Goal: Task Accomplishment & Management: Complete application form

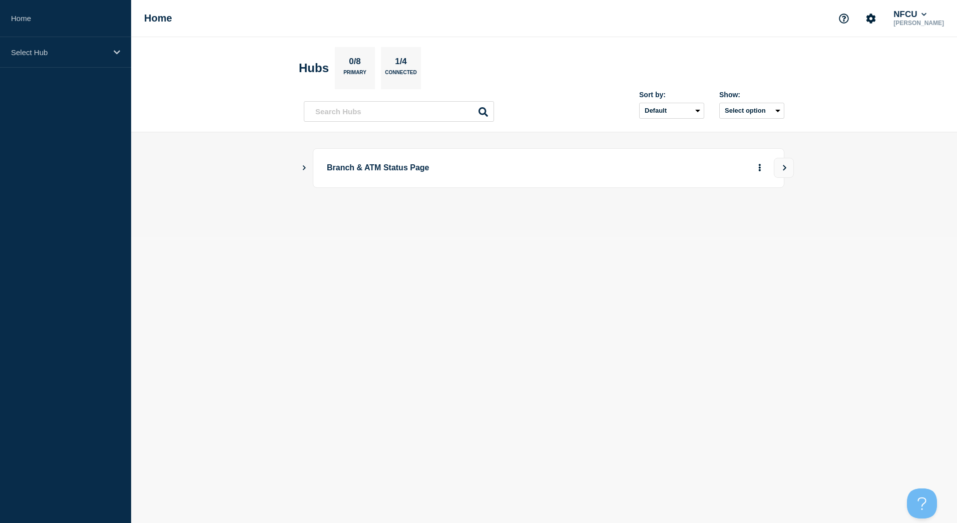
click at [301, 170] on main "Branch & ATM Status Page" at bounding box center [544, 184] width 826 height 105
click at [303, 170] on button "Show Connected Hubs" at bounding box center [304, 168] width 5 height 8
click at [727, 217] on button "See overview" at bounding box center [724, 218] width 53 height 20
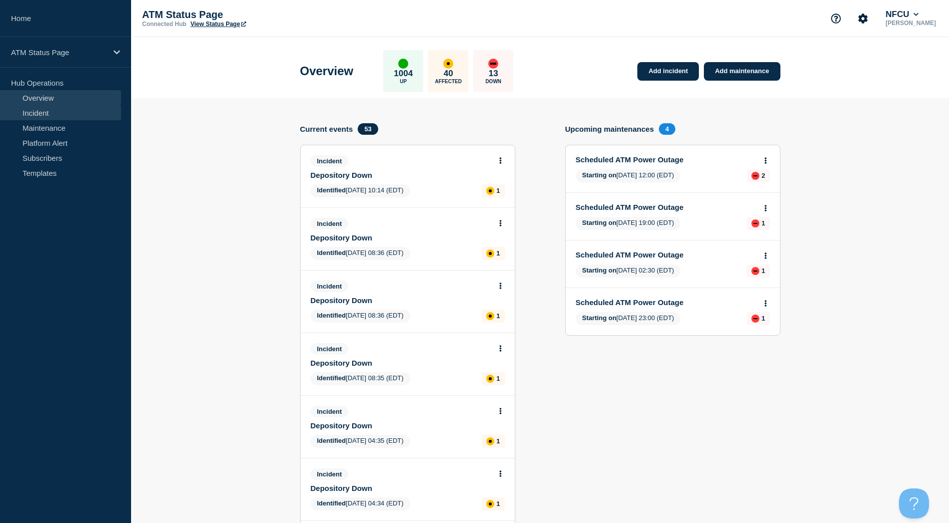
click at [35, 106] on link "Incident" at bounding box center [60, 112] width 121 height 15
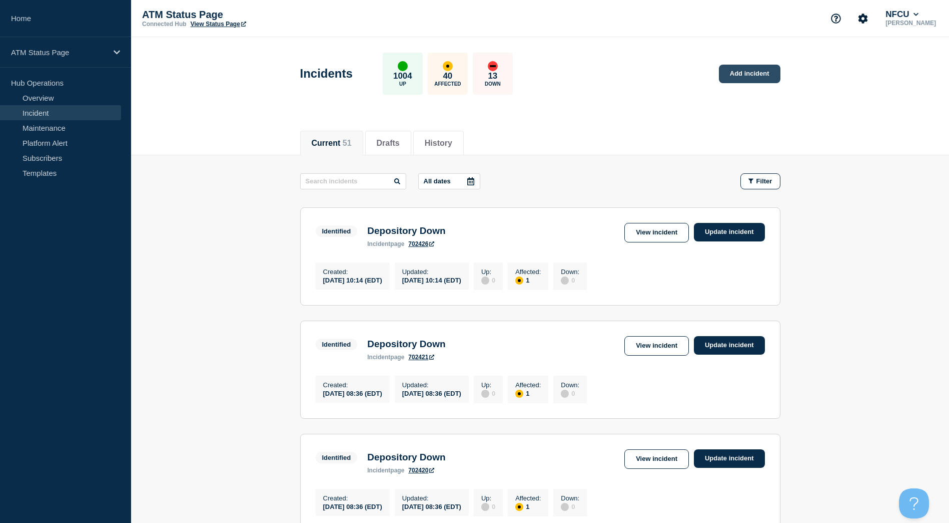
click at [760, 75] on link "Add incident" at bounding box center [750, 74] width 62 height 19
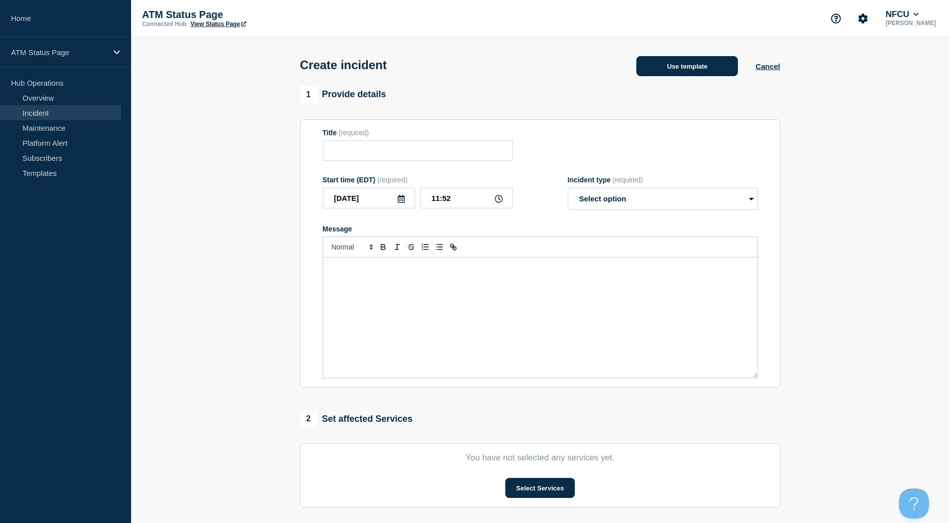
click at [702, 65] on button "Use template" at bounding box center [688, 66] width 102 height 20
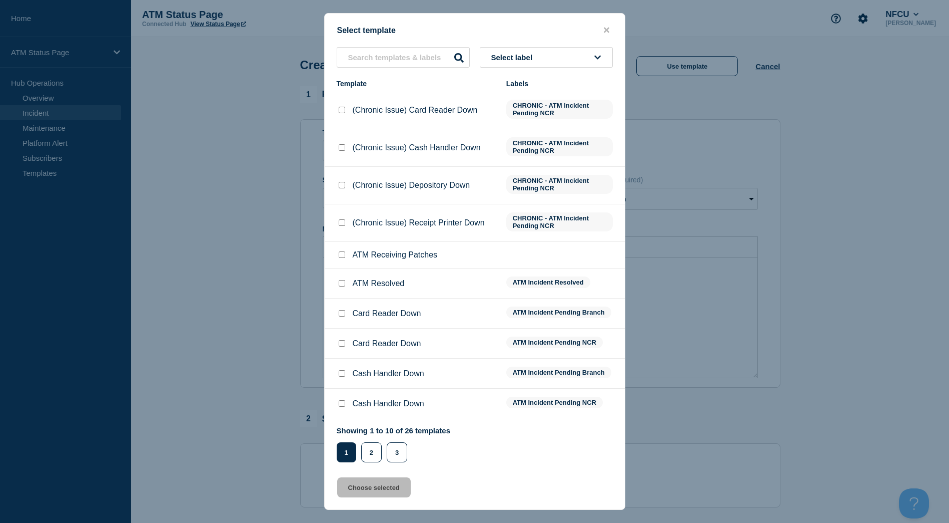
click at [563, 52] on button "Select label" at bounding box center [546, 57] width 133 height 21
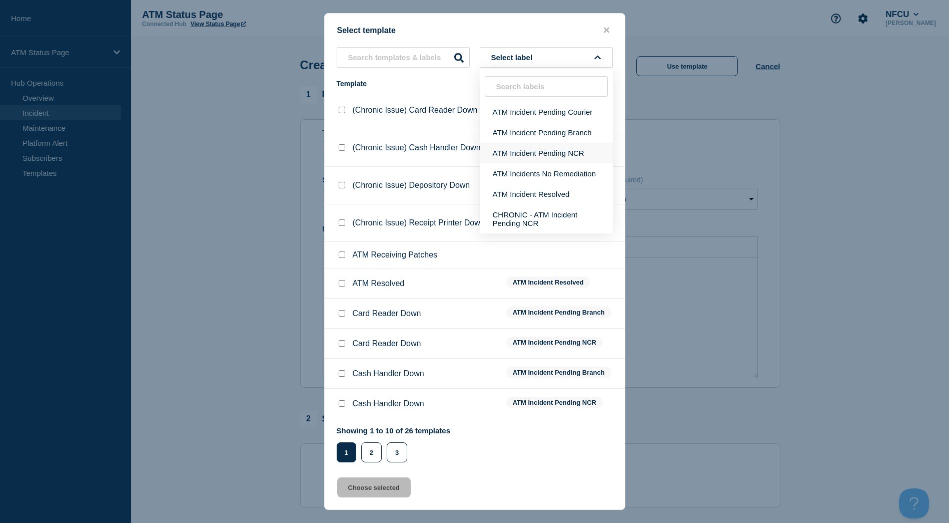
click at [535, 152] on button "ATM Incident Pending NCR" at bounding box center [546, 153] width 133 height 21
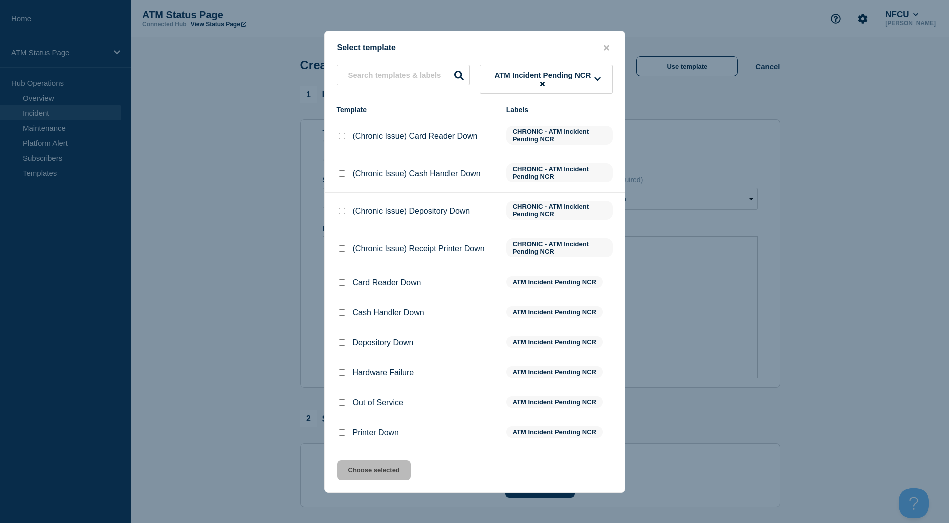
click at [341, 345] on input "Depository Down checkbox" at bounding box center [342, 342] width 7 height 7
checkbox input "true"
click at [387, 473] on button "Choose selected" at bounding box center [374, 470] width 74 height 20
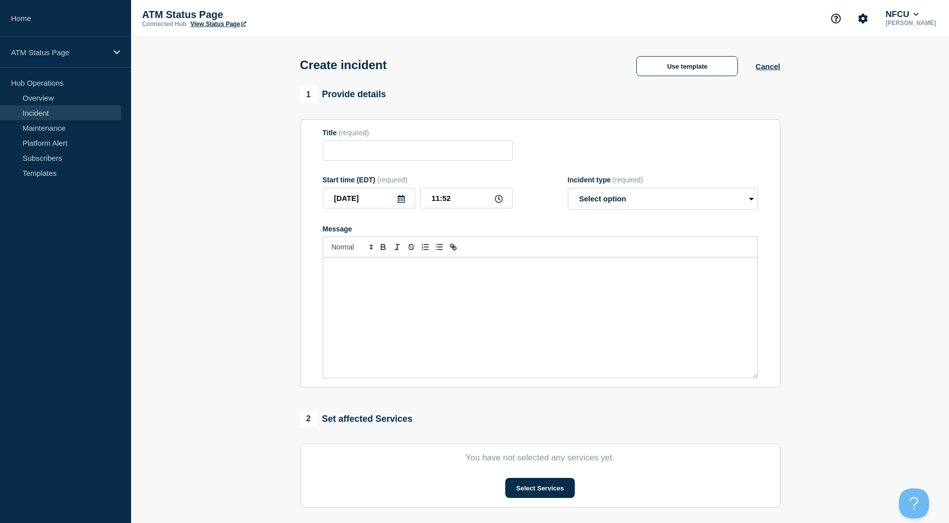
type input "Depository Down"
select select "identified"
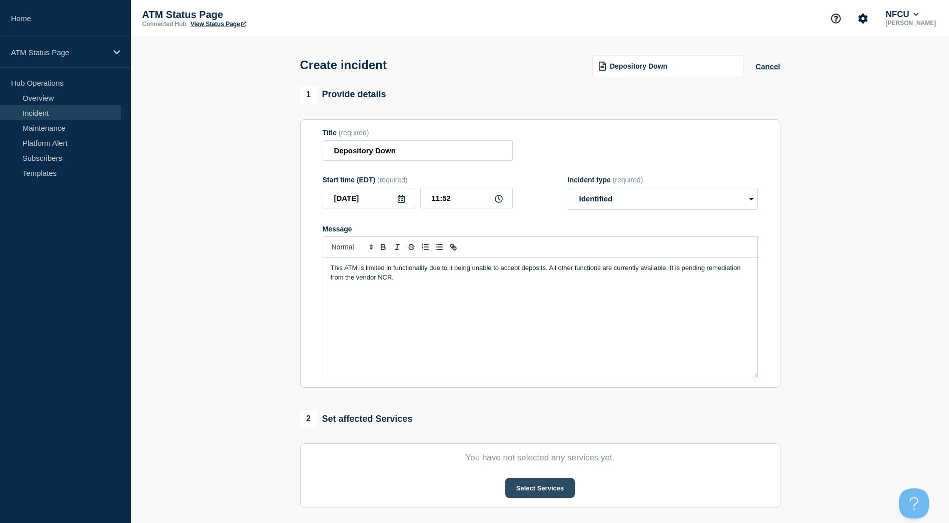
click at [526, 494] on button "Select Services" at bounding box center [541, 487] width 70 height 20
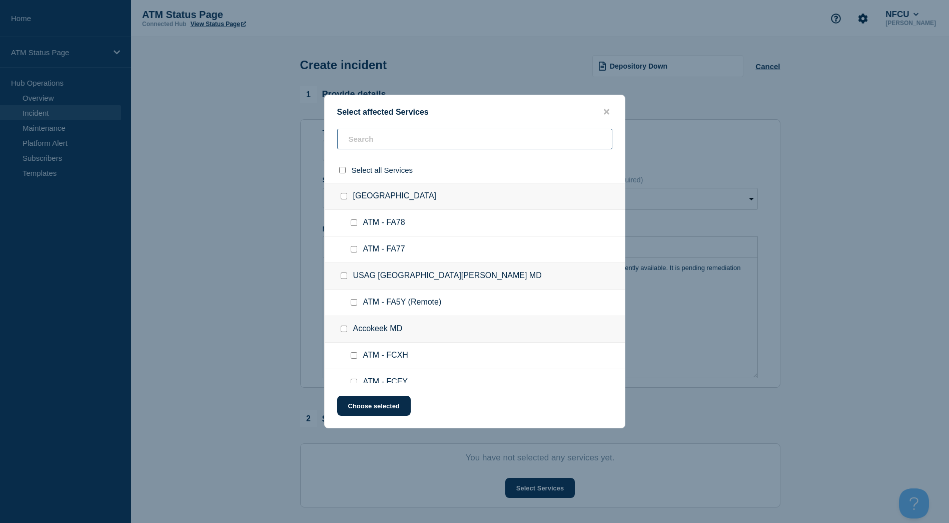
click at [372, 130] on input "text" at bounding box center [474, 139] width 275 height 21
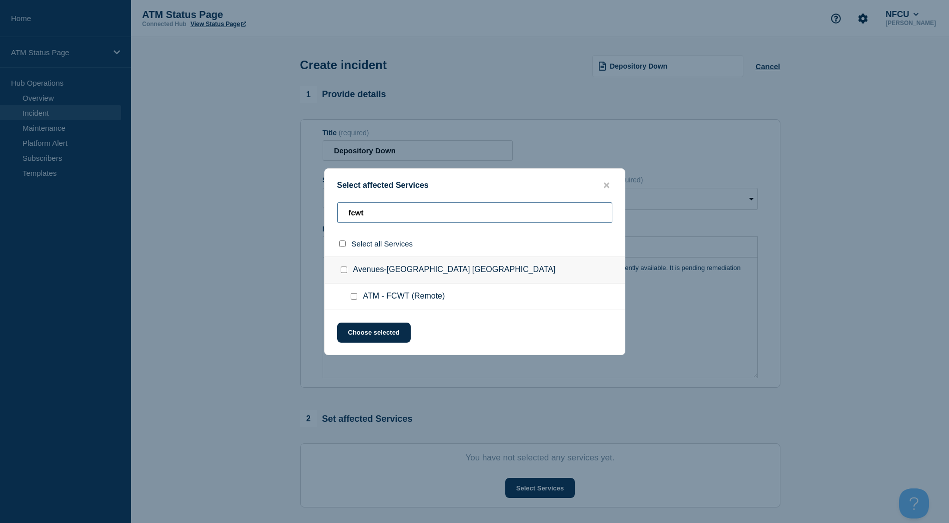
type input "fcwt"
click at [344, 269] on input "Avenues-Jacksonville FL checkbox" at bounding box center [344, 269] width 7 height 7
checkbox input "true"
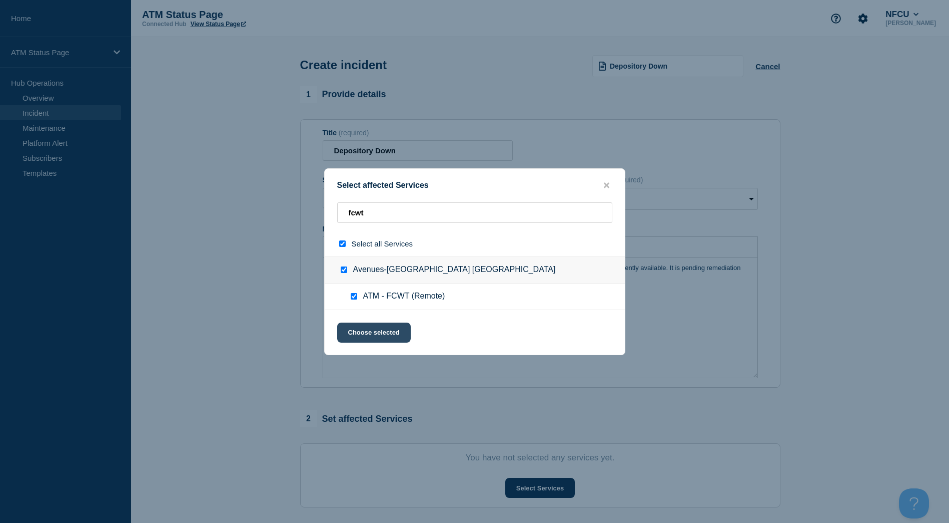
click at [380, 338] on button "Choose selected" at bounding box center [374, 332] width 74 height 20
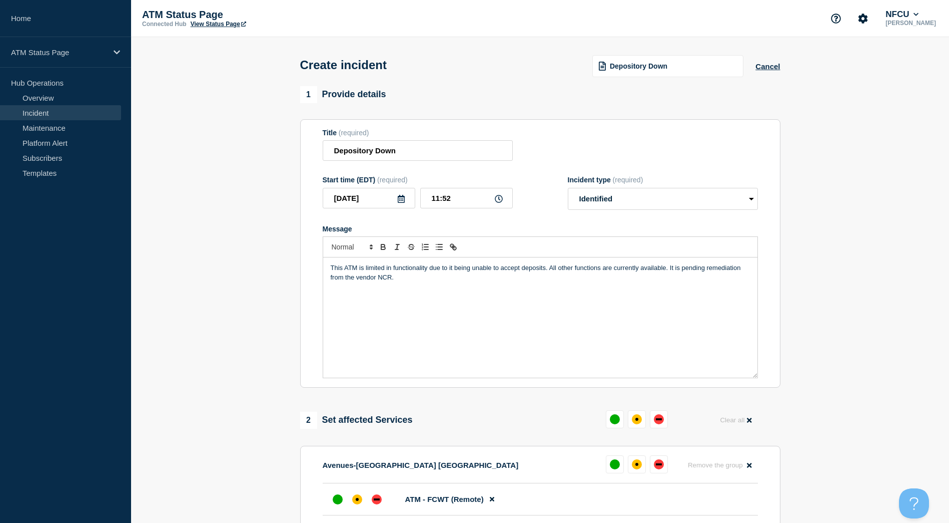
scroll to position [50, 0]
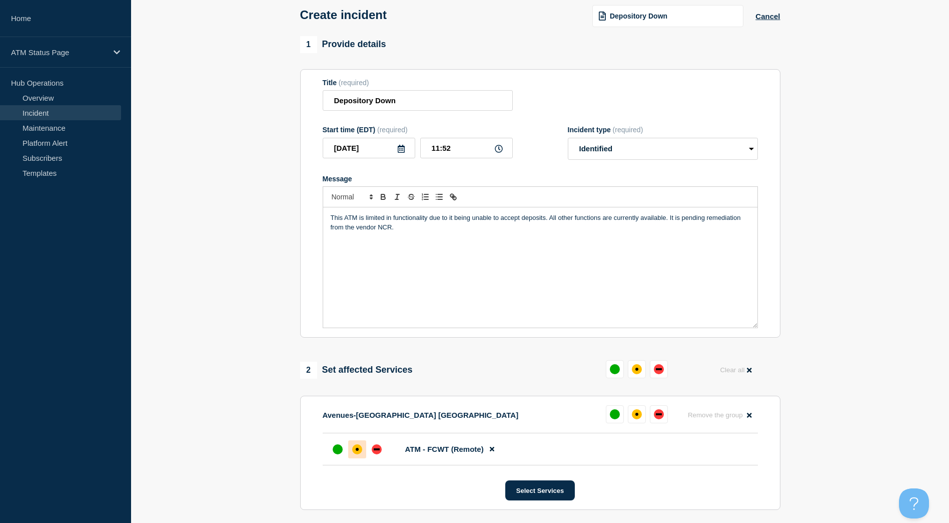
click at [356, 448] on div "affected" at bounding box center [357, 449] width 10 height 10
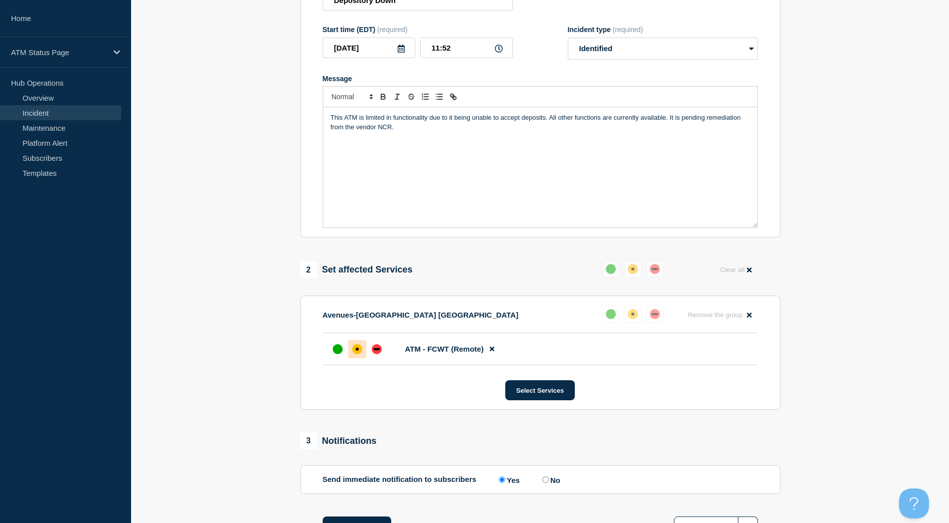
scroll to position [200, 0]
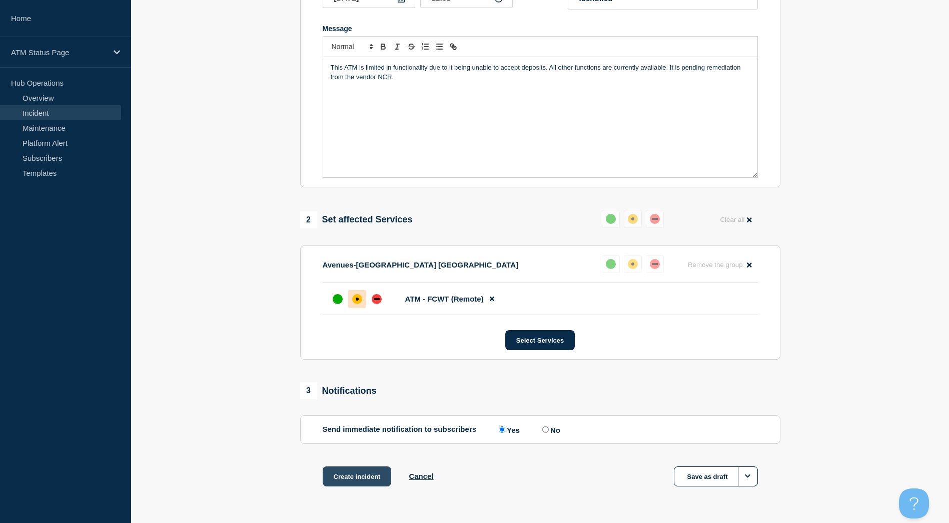
click at [360, 477] on button "Create incident" at bounding box center [357, 476] width 69 height 20
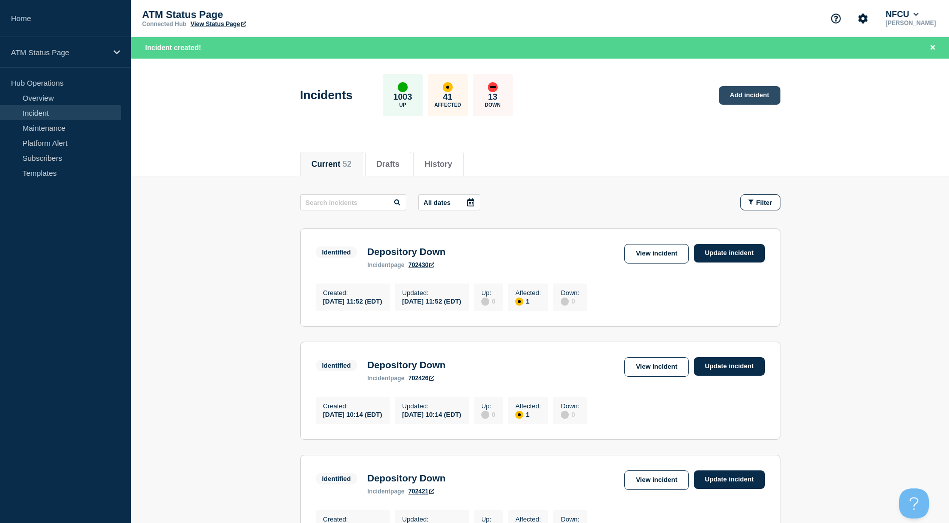
click at [750, 97] on link "Add incident" at bounding box center [750, 95] width 62 height 19
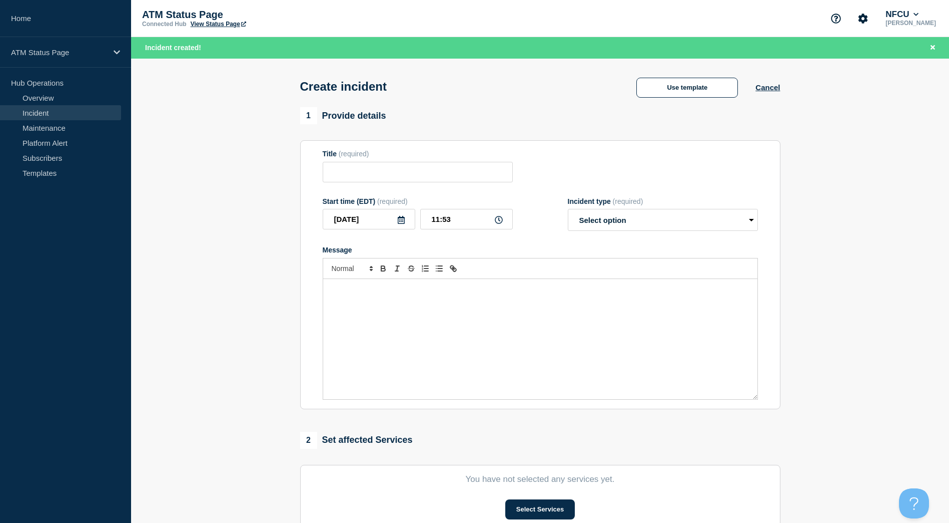
click at [681, 78] on div "Use template Cancel" at bounding box center [699, 87] width 161 height 21
click at [684, 95] on button "Use template" at bounding box center [688, 88] width 102 height 20
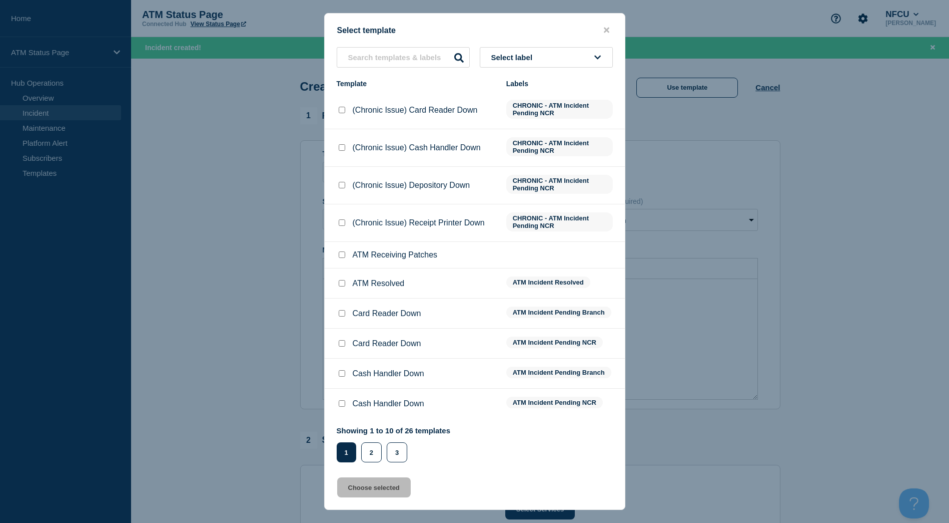
click at [546, 64] on button "Select label" at bounding box center [546, 57] width 133 height 21
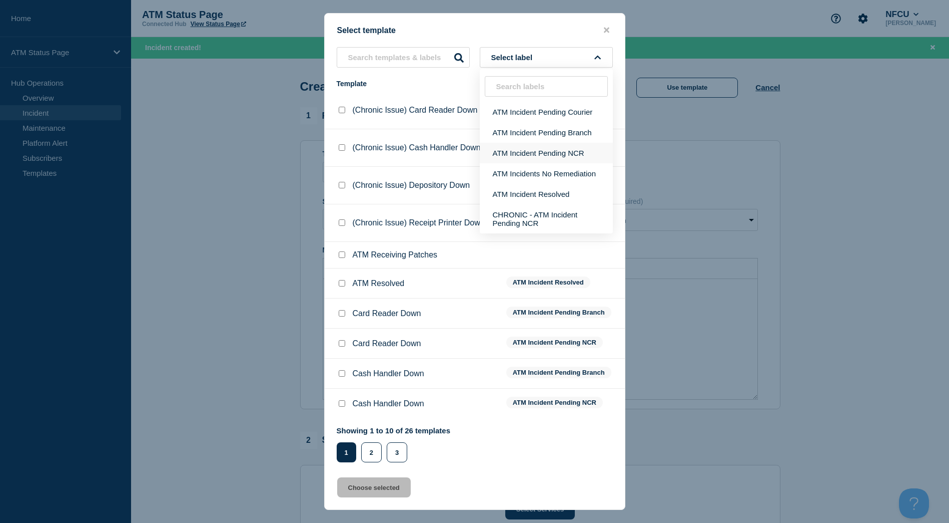
click at [522, 157] on button "ATM Incident Pending NCR" at bounding box center [546, 153] width 133 height 21
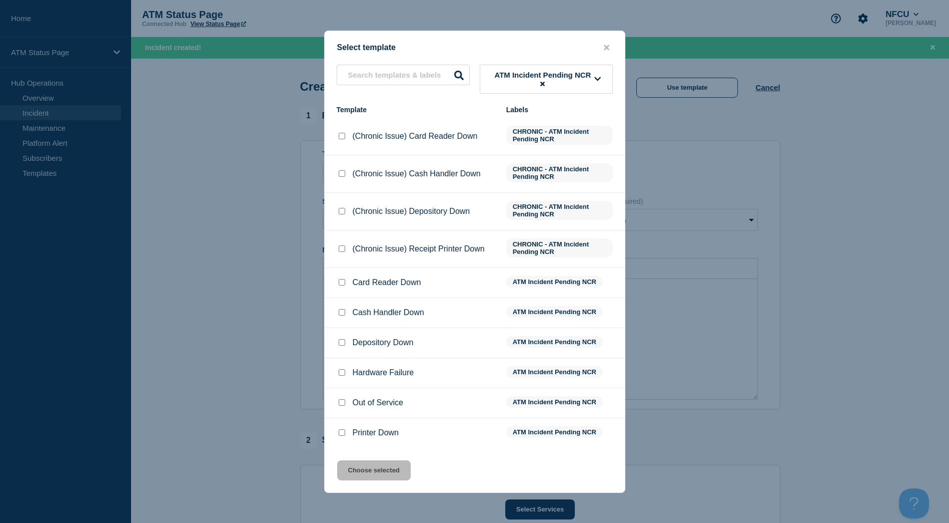
click at [339, 345] on input "Depository Down checkbox" at bounding box center [342, 342] width 7 height 7
checkbox input "true"
click at [373, 468] on button "Choose selected" at bounding box center [374, 470] width 74 height 20
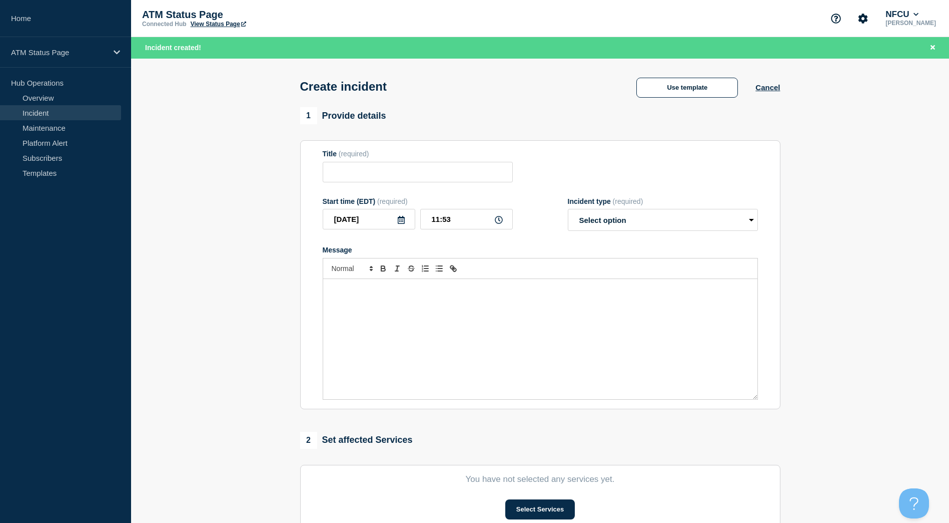
type input "Depository Down"
select select "identified"
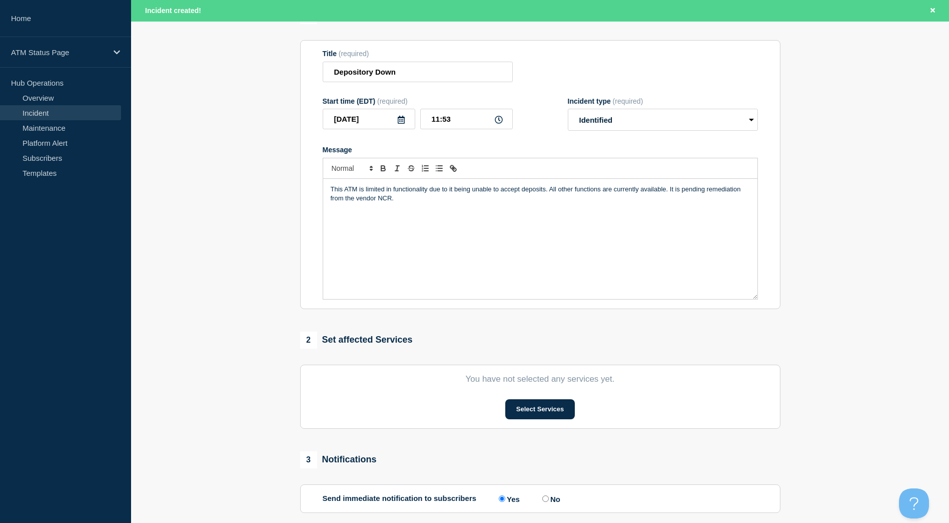
scroll to position [150, 0]
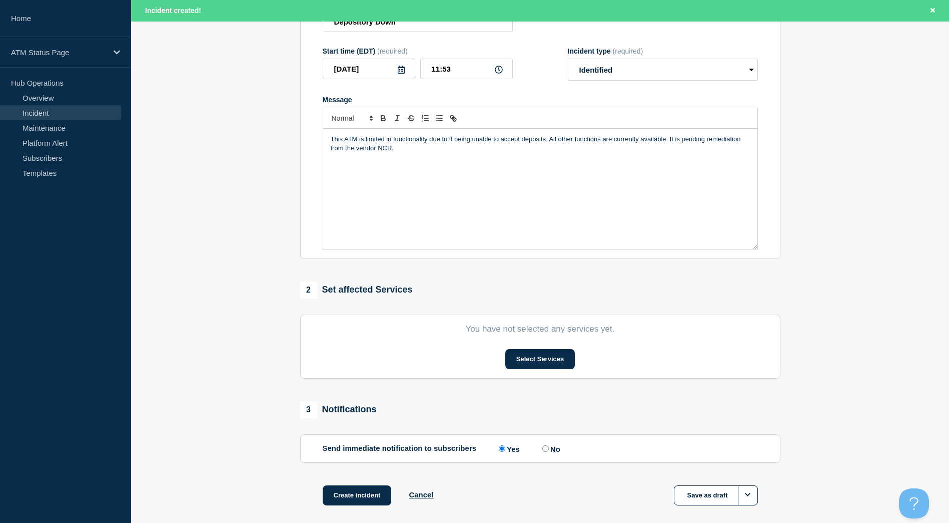
click at [548, 371] on section "You have not selected any services yet. Select Services" at bounding box center [540, 346] width 480 height 64
click at [546, 368] on button "Select Services" at bounding box center [541, 359] width 70 height 20
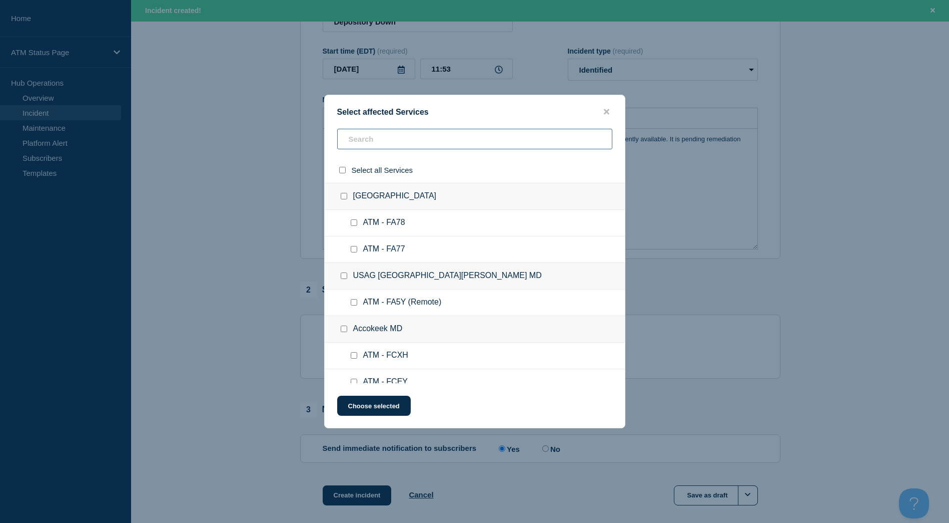
click at [381, 147] on input "text" at bounding box center [474, 139] width 275 height 21
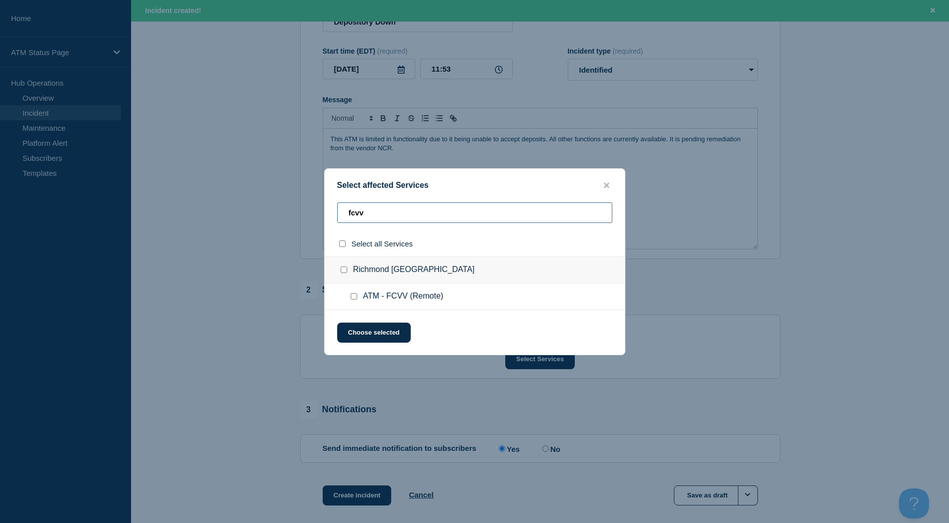
type input "fcvv"
click at [343, 269] on input "Richmond VA checkbox" at bounding box center [344, 269] width 7 height 7
checkbox input "true"
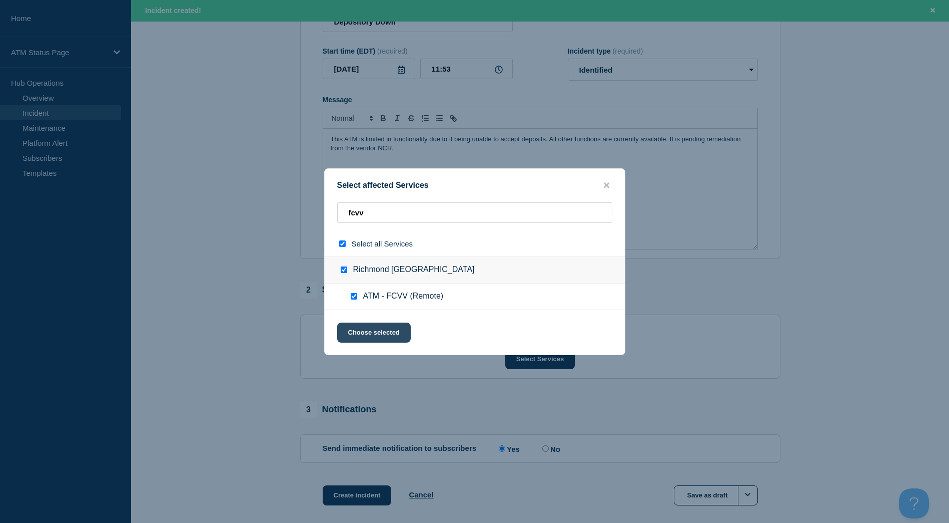
click at [388, 332] on button "Choose selected" at bounding box center [374, 332] width 74 height 20
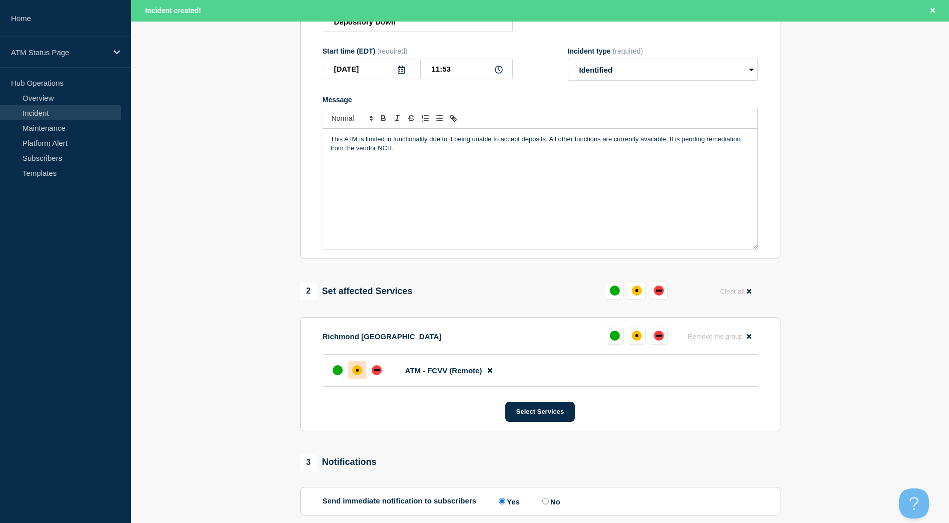
click at [363, 371] on div at bounding box center [357, 370] width 18 height 18
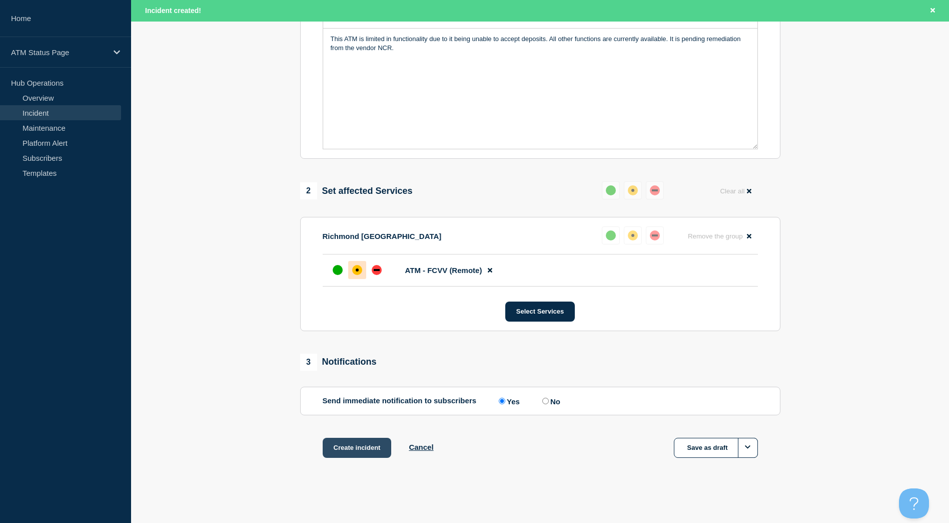
click at [369, 455] on button "Create incident" at bounding box center [357, 447] width 69 height 20
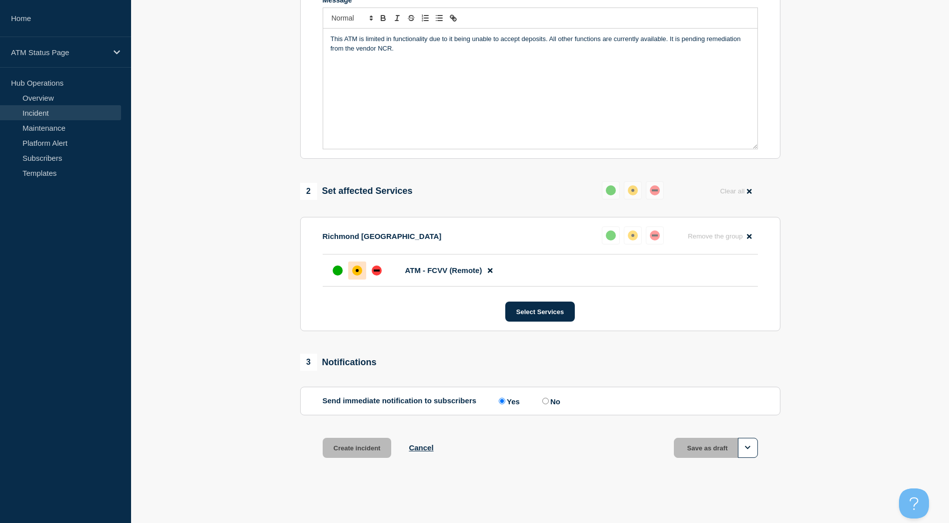
scroll to position [231, 0]
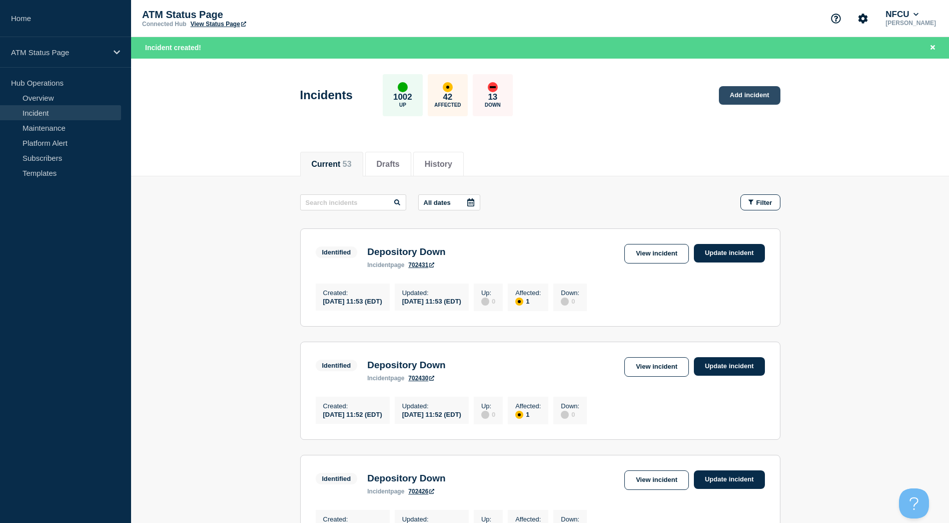
click at [758, 100] on link "Add incident" at bounding box center [750, 95] width 62 height 19
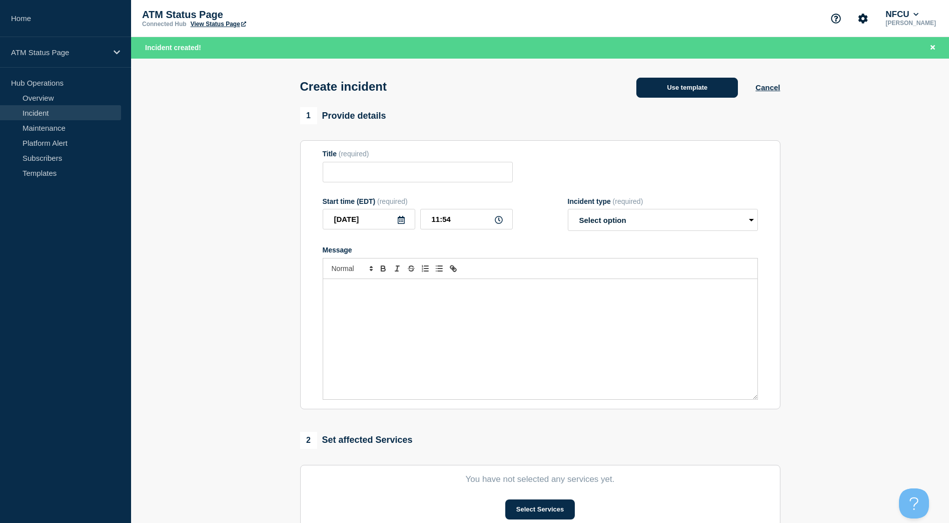
click at [706, 91] on button "Use template" at bounding box center [688, 88] width 102 height 20
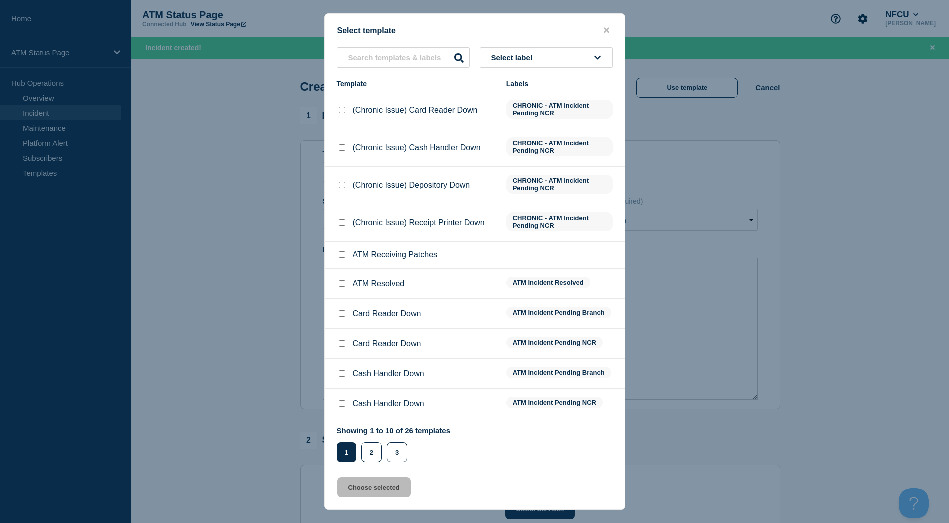
click at [584, 59] on button "Select label" at bounding box center [546, 57] width 133 height 21
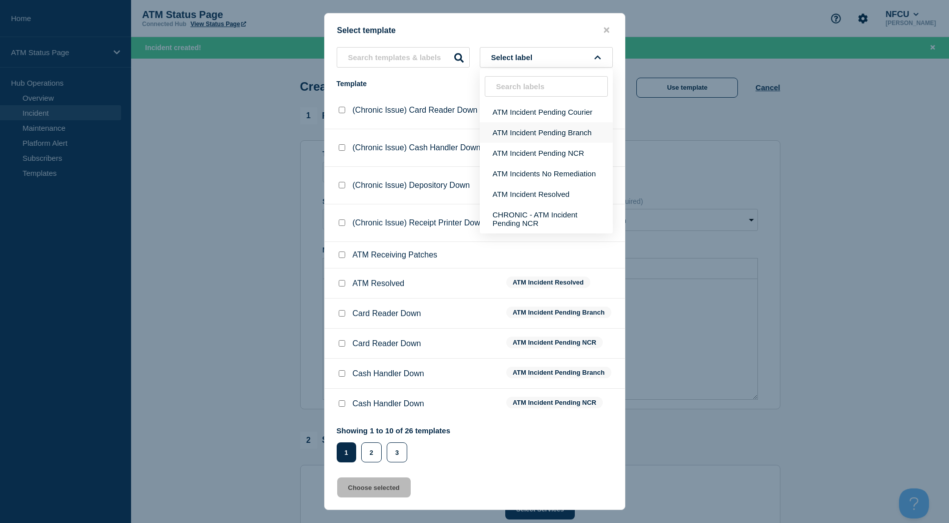
click at [566, 135] on button "ATM Incident Pending Branch" at bounding box center [546, 132] width 133 height 21
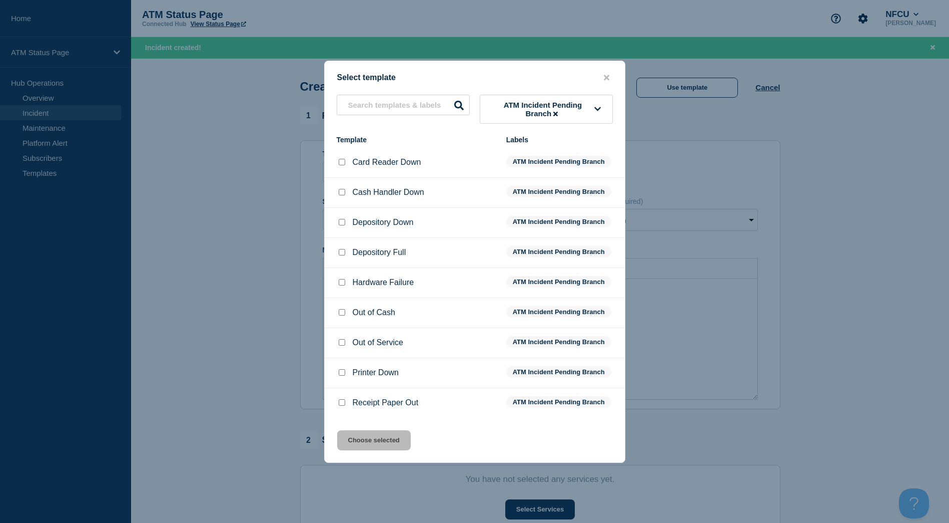
click at [342, 222] on input "Depository Down checkbox" at bounding box center [342, 222] width 7 height 7
checkbox input "true"
click at [383, 447] on button "Choose selected" at bounding box center [374, 440] width 74 height 20
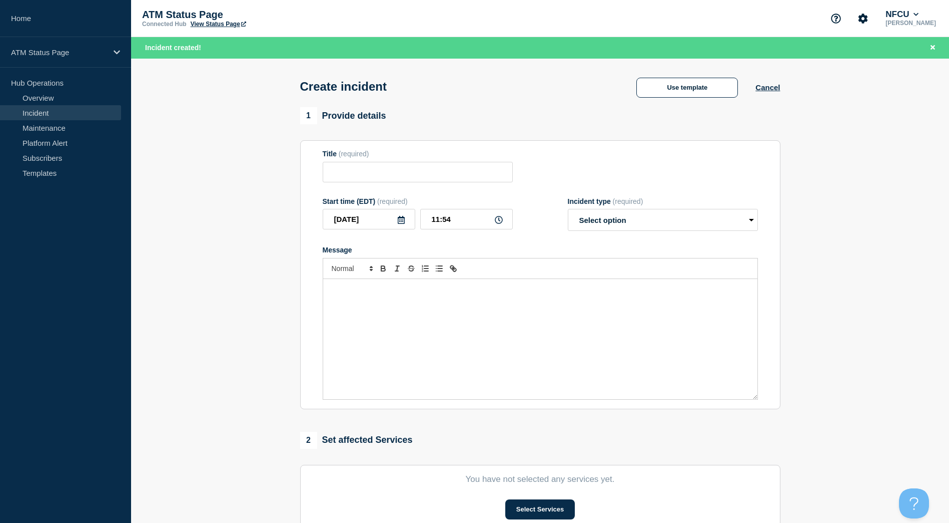
type input "Depository Down"
select select "identified"
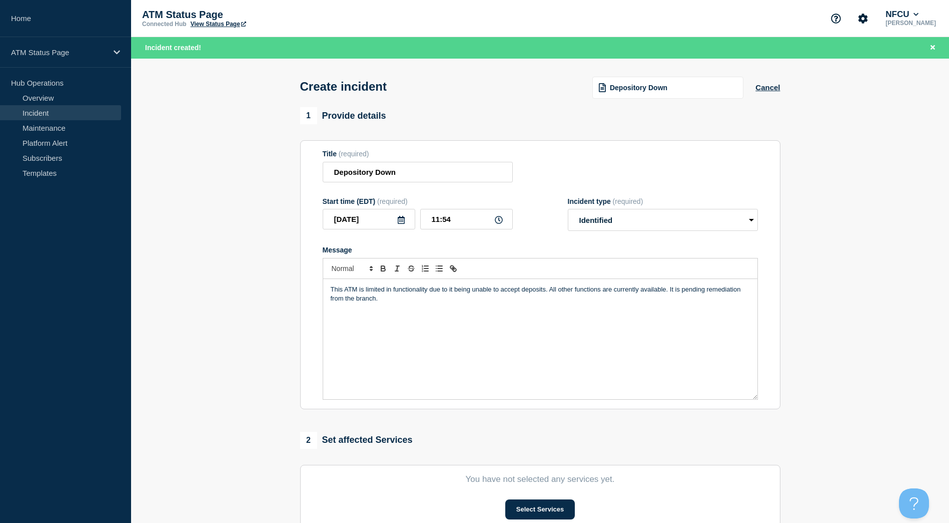
scroll to position [50, 0]
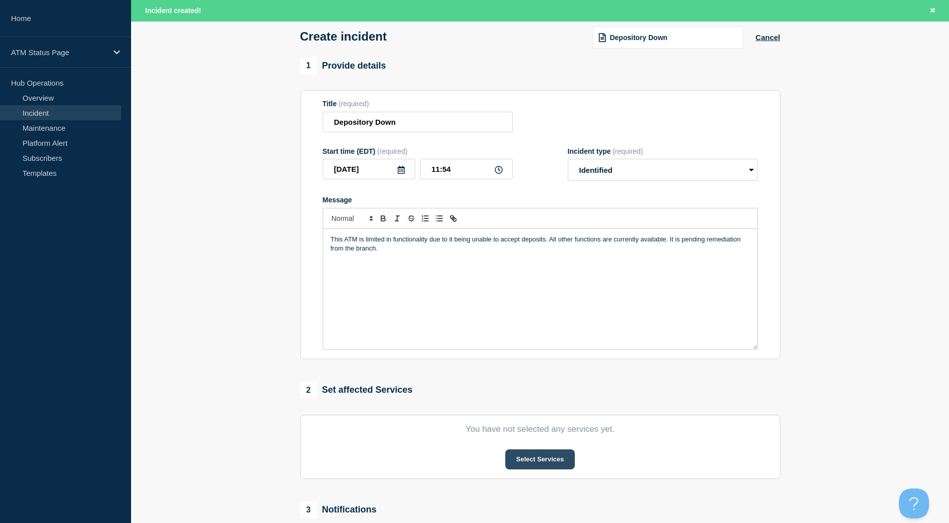
click at [548, 461] on button "Select Services" at bounding box center [541, 459] width 70 height 20
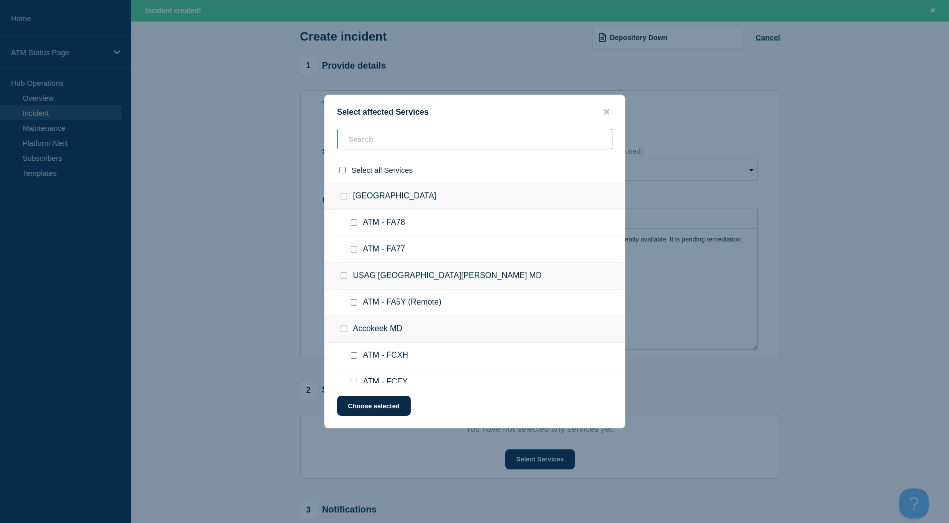
click at [378, 141] on input "text" at bounding box center [474, 139] width 275 height 21
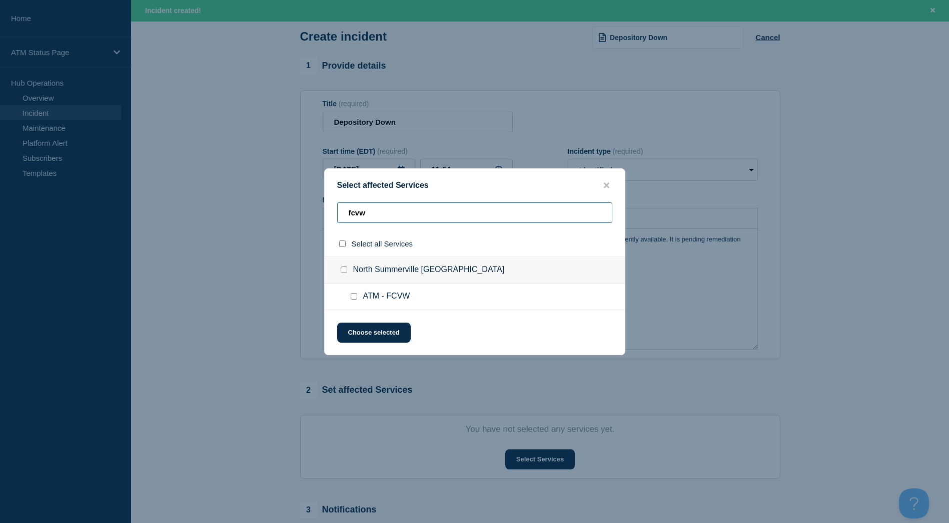
type input "fcvw"
click at [343, 271] on input "North Summerville SC checkbox" at bounding box center [344, 269] width 7 height 7
checkbox input "true"
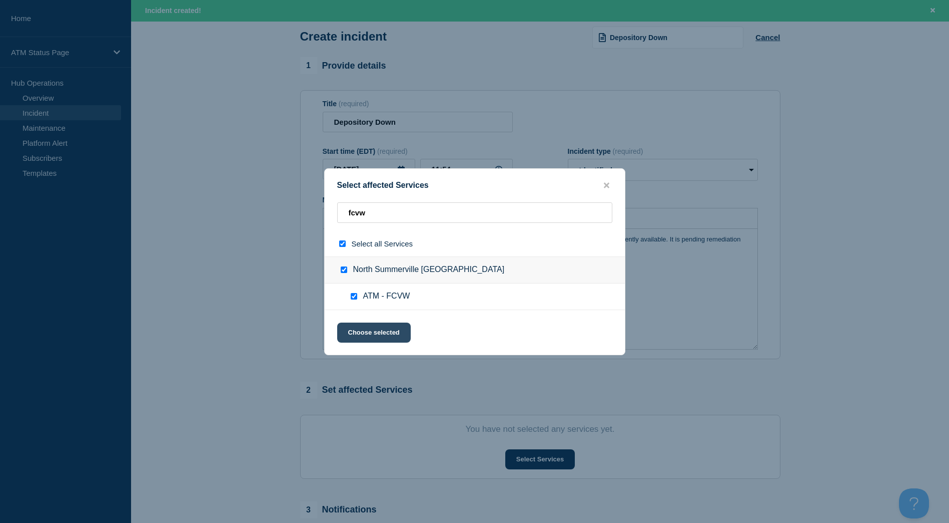
click at [385, 331] on button "Choose selected" at bounding box center [374, 332] width 74 height 20
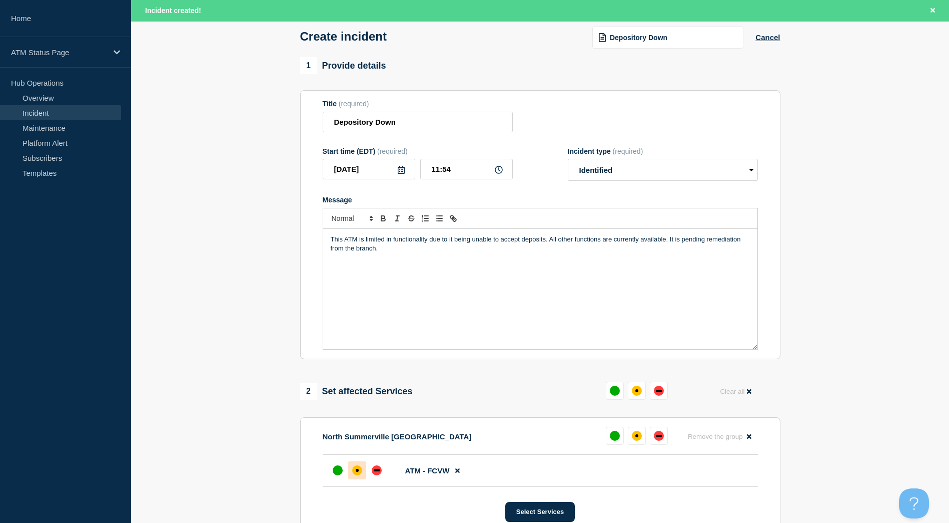
click at [355, 474] on div "affected" at bounding box center [357, 470] width 10 height 10
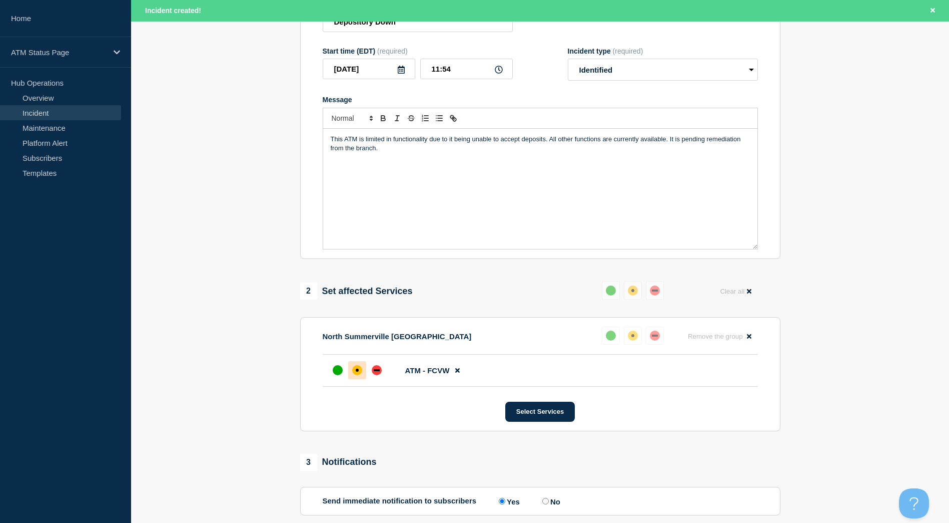
scroll to position [200, 0]
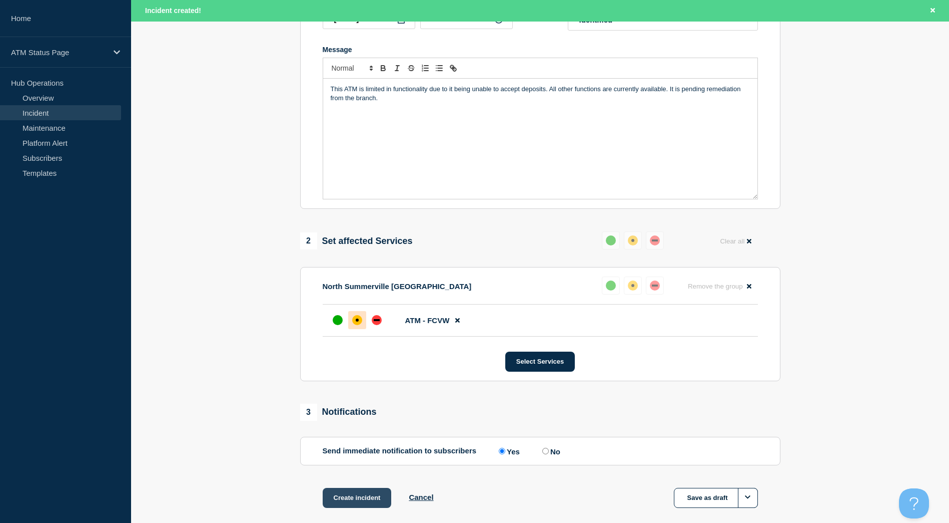
click at [373, 495] on button "Create incident" at bounding box center [357, 498] width 69 height 20
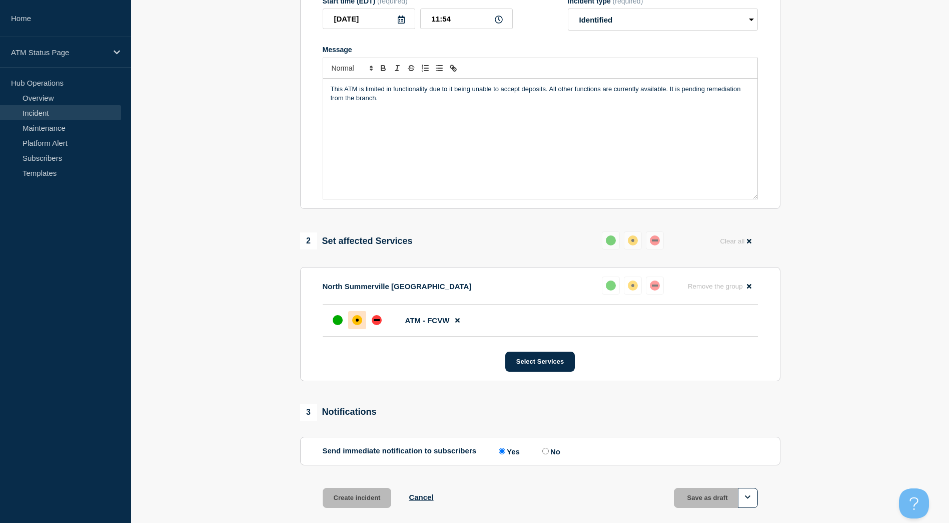
scroll to position [179, 0]
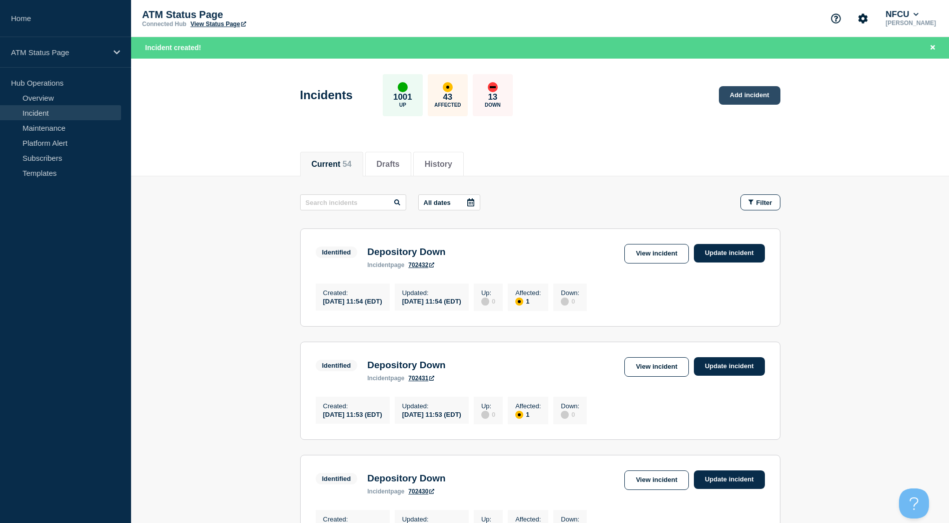
click at [741, 99] on link "Add incident" at bounding box center [750, 95] width 62 height 19
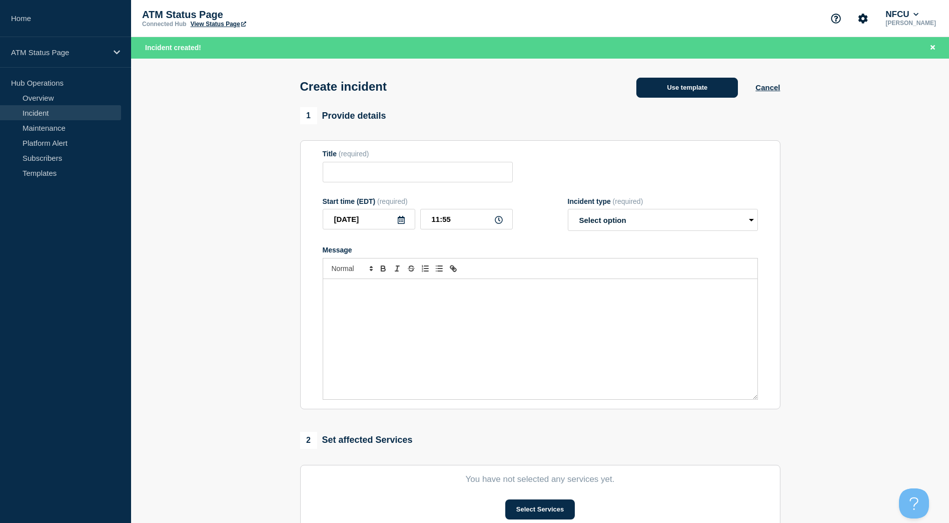
click at [701, 90] on button "Use template" at bounding box center [688, 88] width 102 height 20
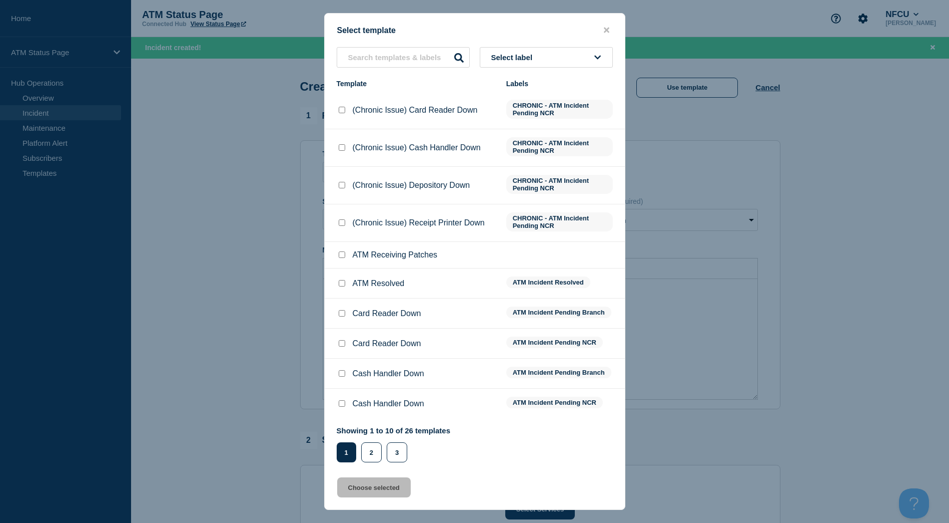
click at [551, 56] on button "Select label" at bounding box center [546, 57] width 133 height 21
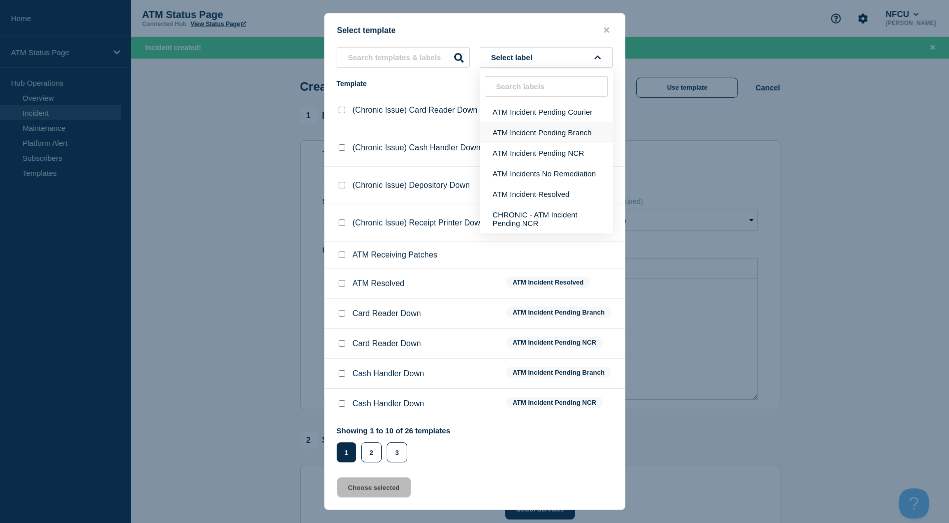
click at [545, 137] on button "ATM Incident Pending Branch" at bounding box center [546, 132] width 133 height 21
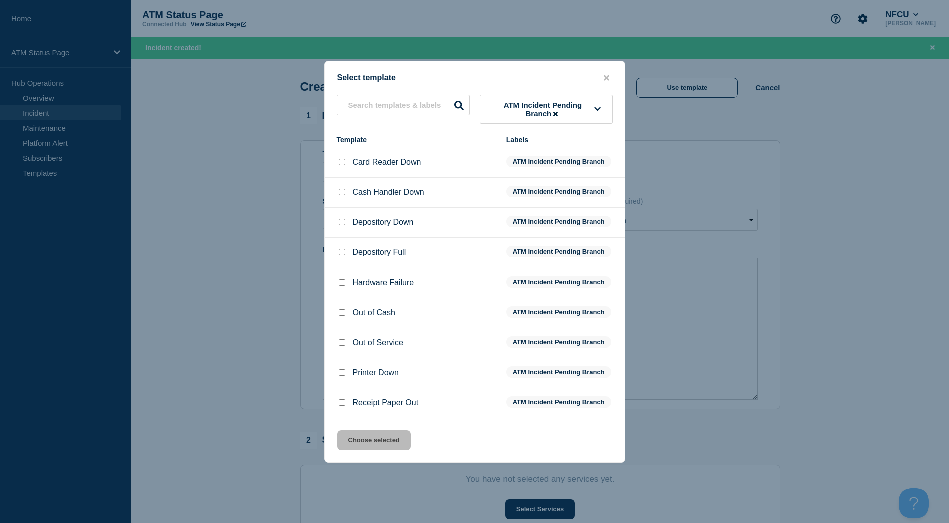
click at [345, 224] on div at bounding box center [342, 222] width 10 height 10
click at [343, 225] on input "Depository Down checkbox" at bounding box center [342, 222] width 7 height 7
checkbox input "true"
click at [362, 447] on button "Choose selected" at bounding box center [374, 440] width 74 height 20
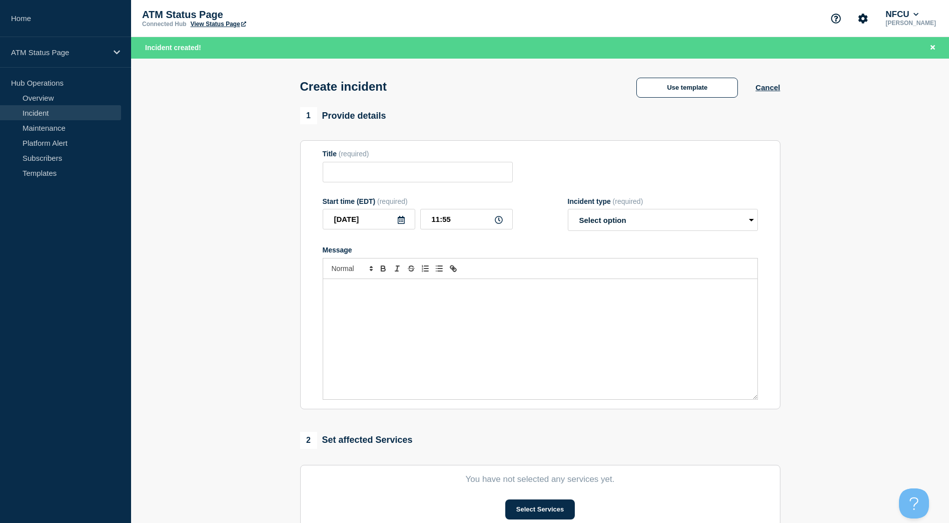
type input "Depository Down"
select select "identified"
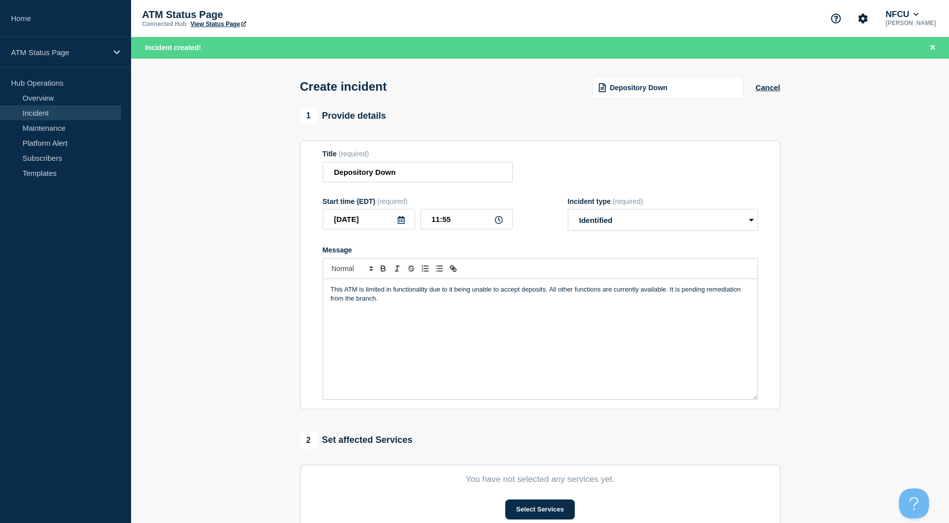
scroll to position [50, 0]
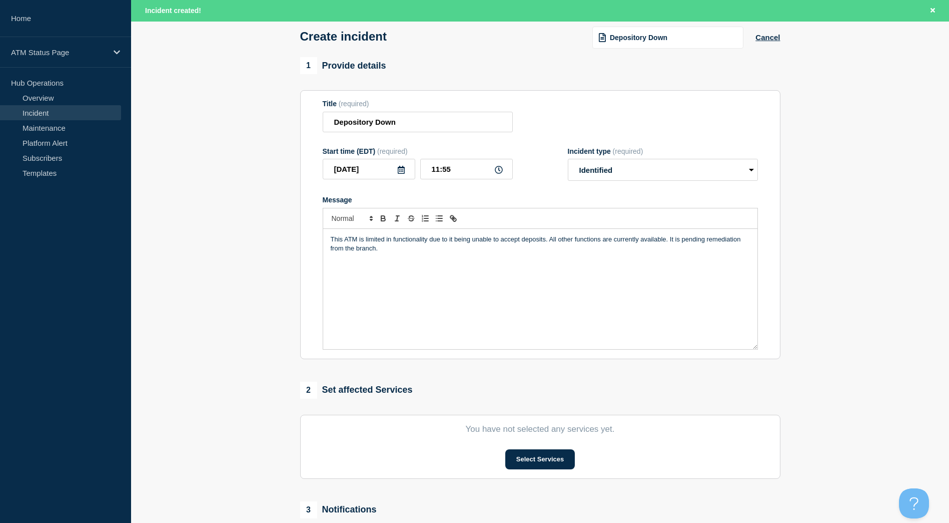
click at [540, 472] on section "You have not selected any services yet. Select Services" at bounding box center [540, 446] width 480 height 64
click at [540, 467] on button "Select Services" at bounding box center [541, 459] width 70 height 20
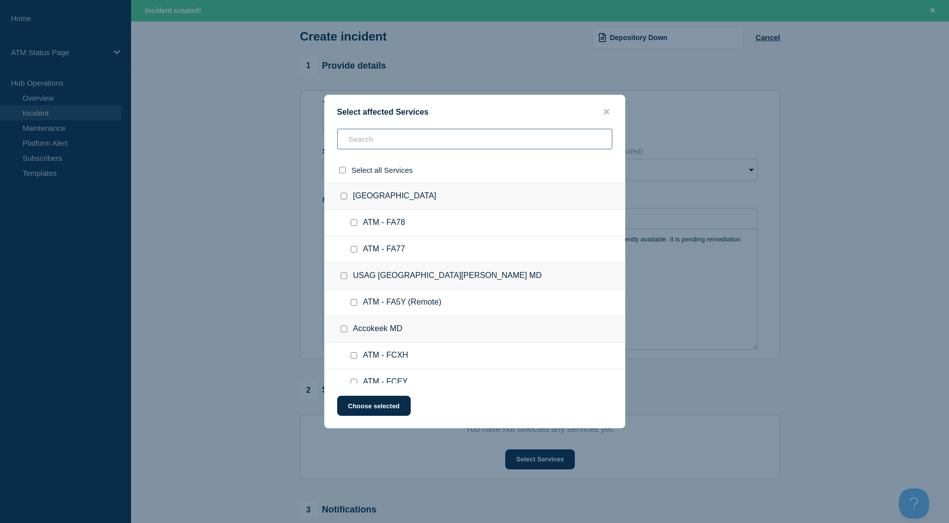
click at [405, 146] on input "text" at bounding box center [474, 139] width 275 height 21
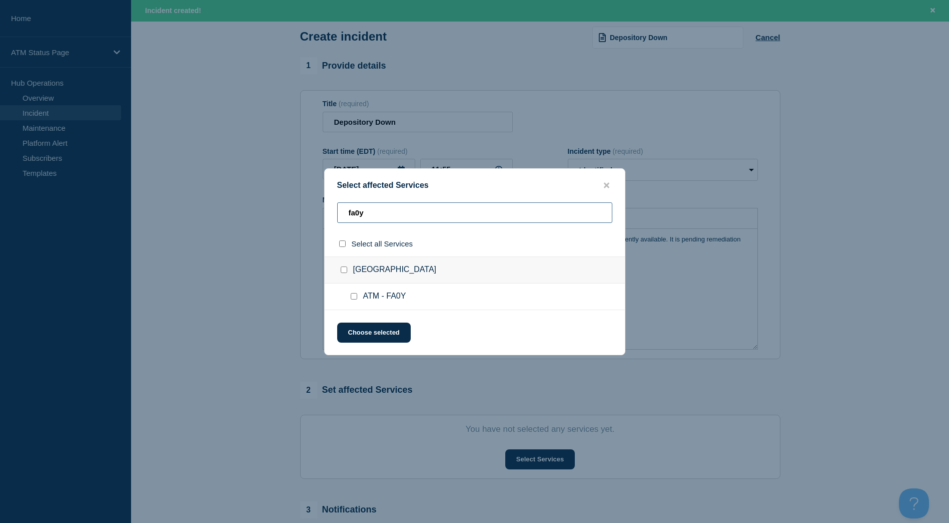
type input "fa0y"
click at [346, 270] on input "East El Paso TX checkbox" at bounding box center [344, 269] width 7 height 7
checkbox input "true"
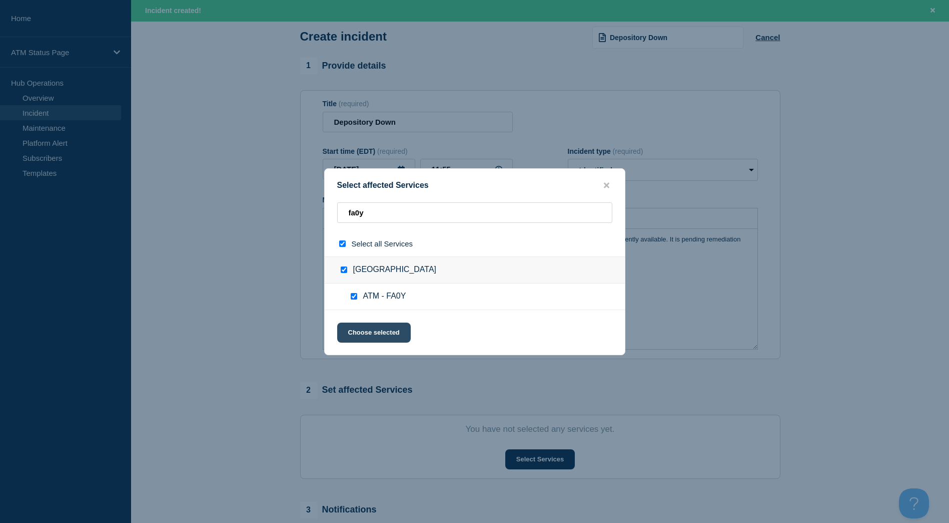
click at [363, 337] on button "Choose selected" at bounding box center [374, 332] width 74 height 20
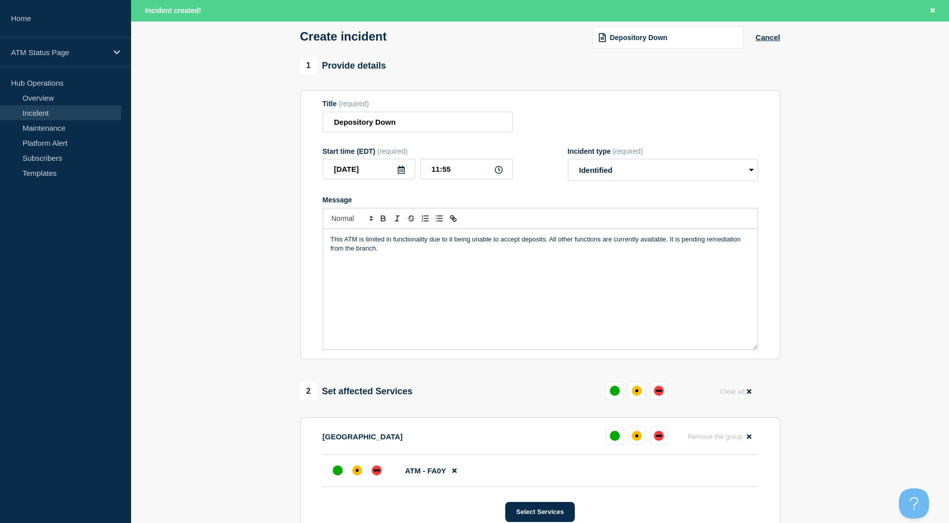
scroll to position [100, 0]
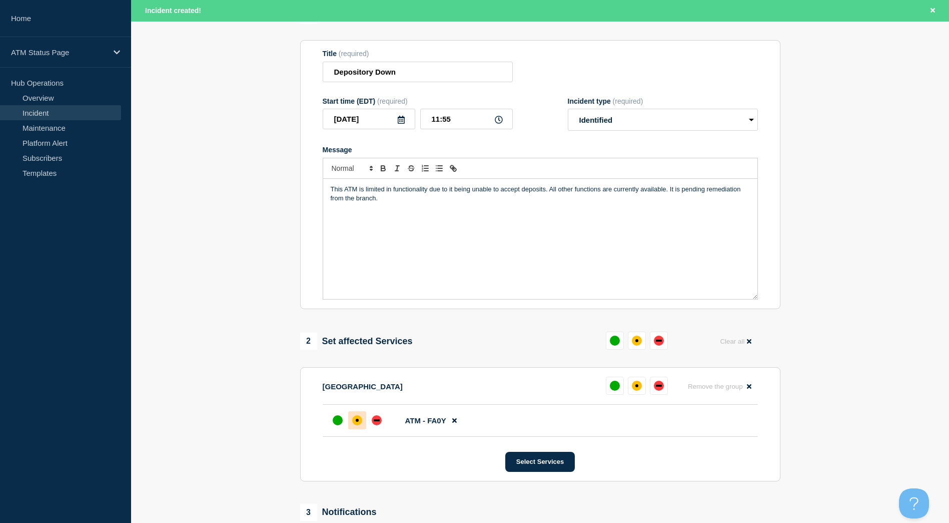
click at [358, 421] on div "affected" at bounding box center [357, 419] width 3 height 3
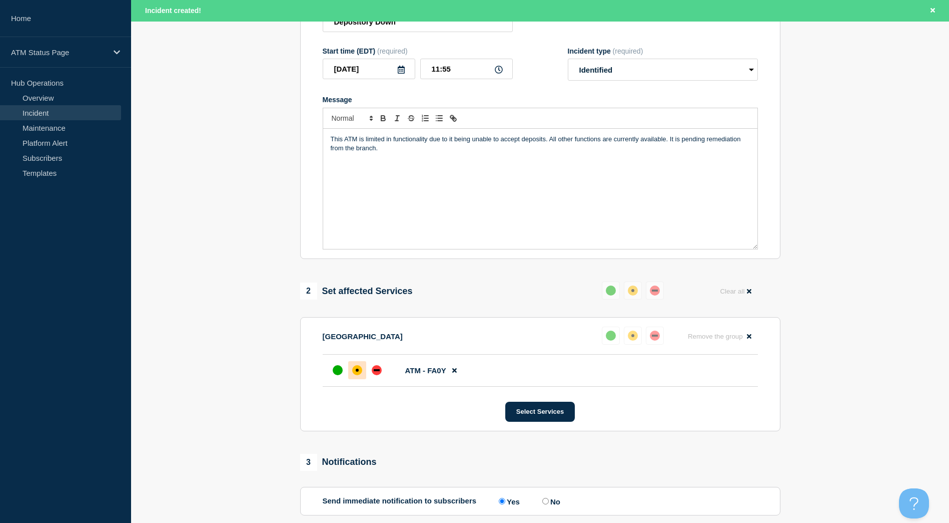
scroll to position [200, 0]
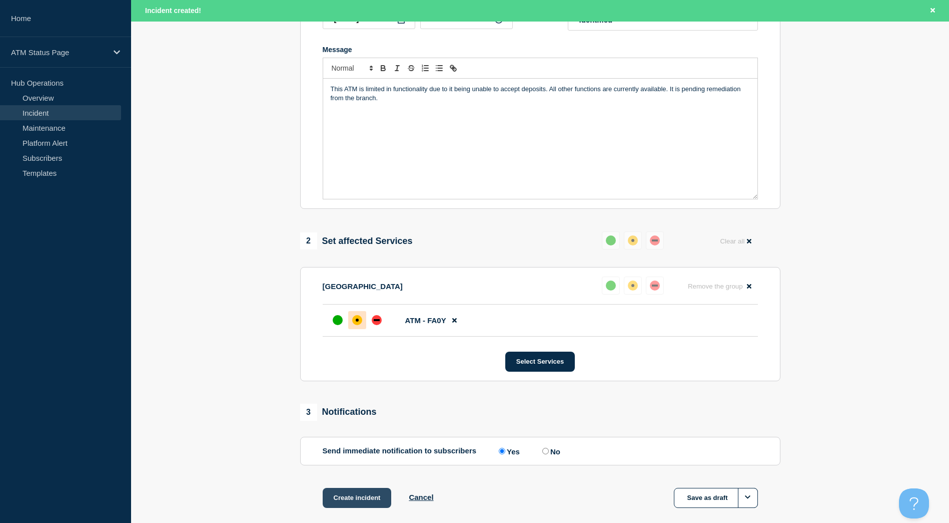
click at [361, 505] on button "Create incident" at bounding box center [357, 498] width 69 height 20
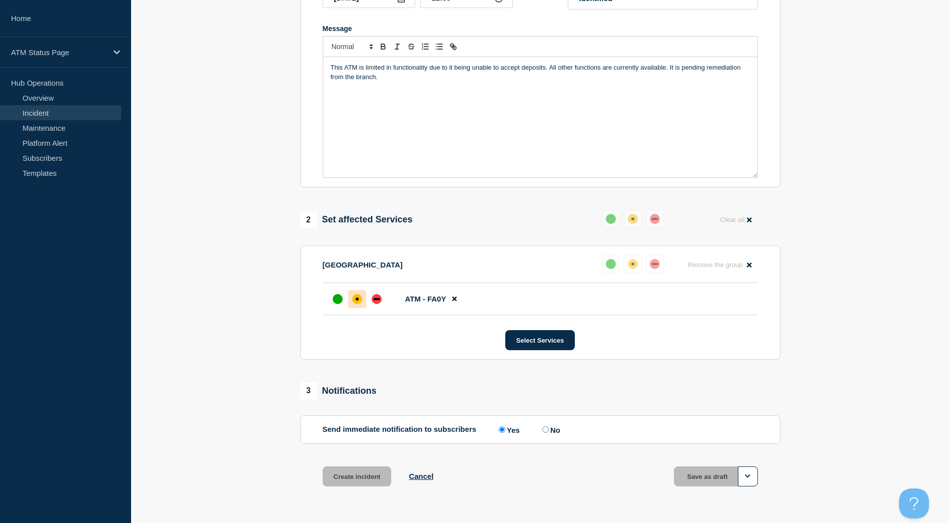
scroll to position [179, 0]
